Goal: Check status: Check status

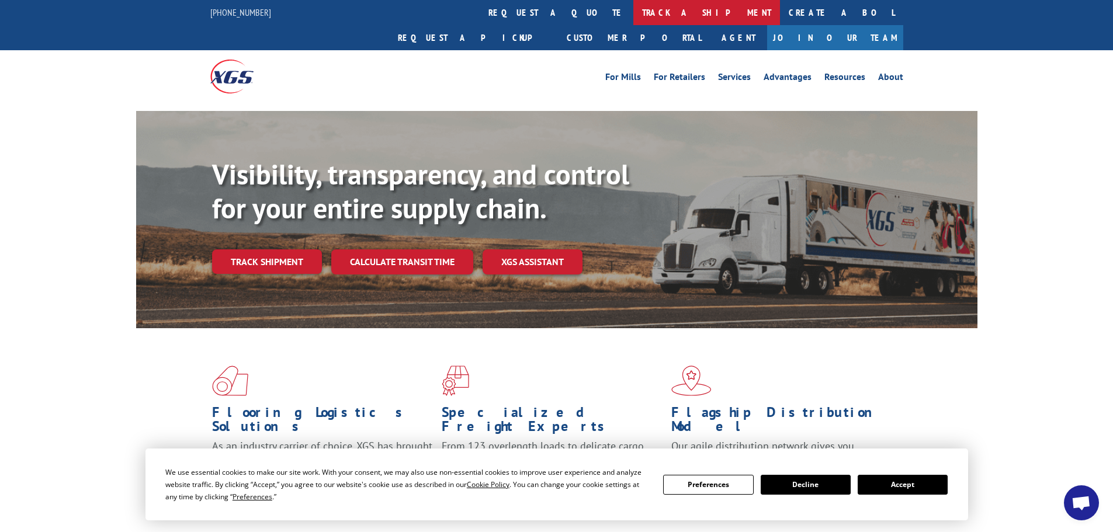
click at [633, 12] on link "track a shipment" at bounding box center [706, 12] width 147 height 25
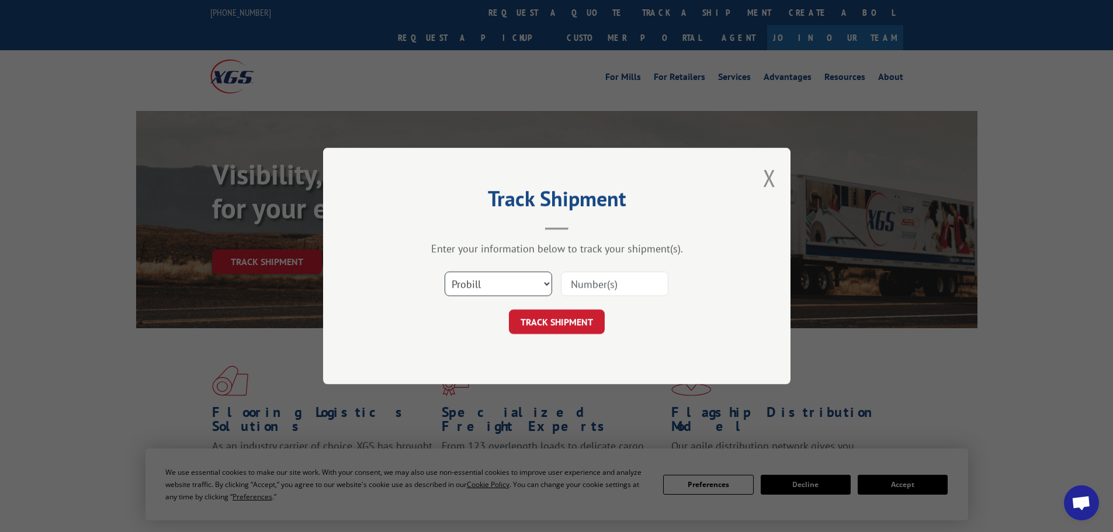
click at [543, 282] on select "Select category... Probill BOL PO" at bounding box center [498, 284] width 107 height 25
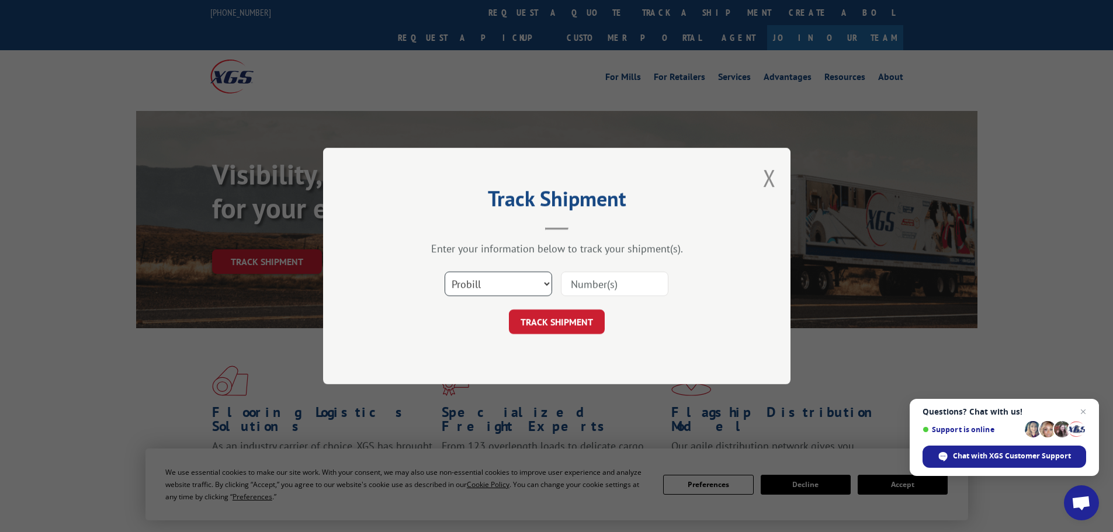
select select "po"
click at [445, 272] on select "Select category... Probill BOL PO" at bounding box center [498, 284] width 107 height 25
paste input "23517190"
type input "23517190"
click at [569, 321] on button "TRACK SHIPMENT" at bounding box center [557, 322] width 96 height 25
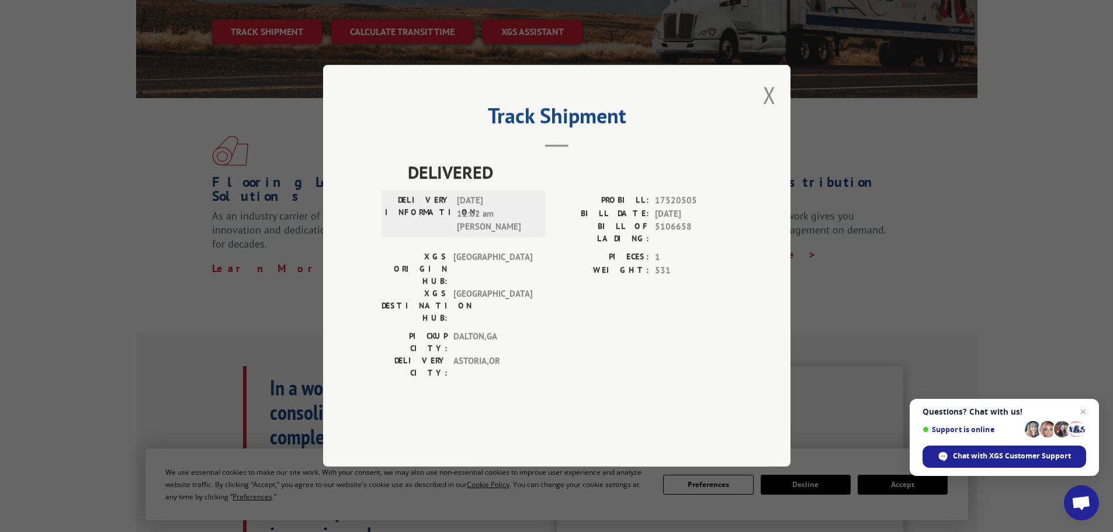
scroll to position [234, 0]
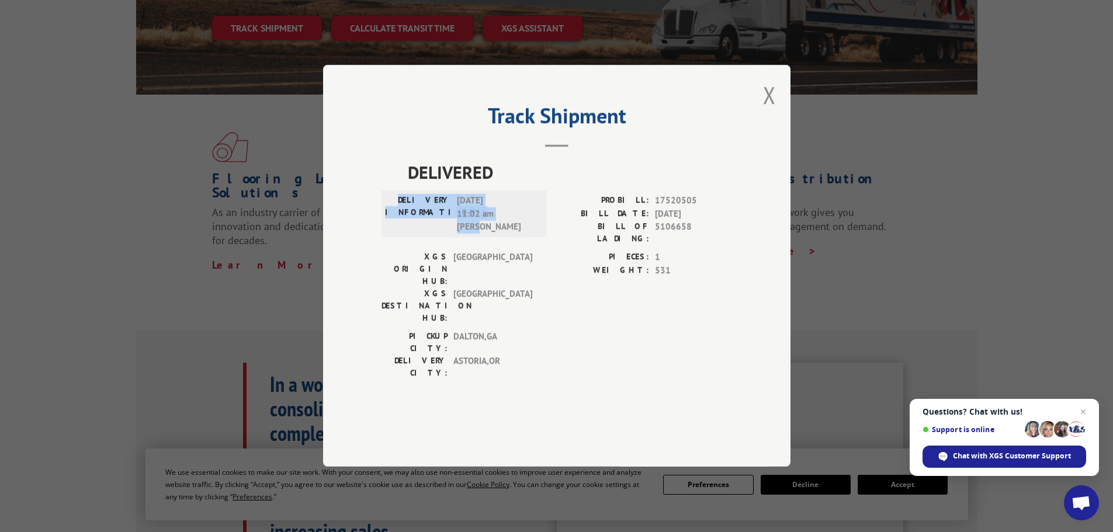
drag, startPoint x: 415, startPoint y: 229, endPoint x: 511, endPoint y: 268, distance: 103.3
click at [511, 238] on div "DELIVERY INFORMATION: [DATE] 11:02 am [PERSON_NAME]" at bounding box center [463, 214] width 165 height 47
copy div "DELIVERY INFORMATION: [DATE] 11:02 am [PERSON_NAME]"
click at [771, 110] on button "Close modal" at bounding box center [769, 94] width 13 height 31
